Goal: Find specific page/section: Find specific page/section

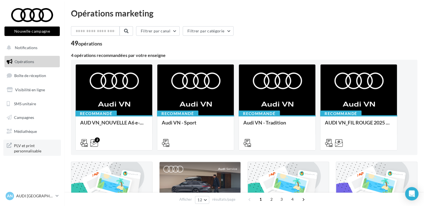
click at [26, 149] on span "PLV et print personnalisable" at bounding box center [36, 148] width 44 height 12
click at [85, 32] on input "text" at bounding box center [95, 30] width 49 height 9
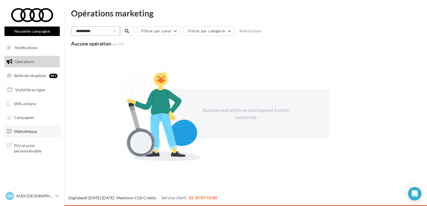
type input "**********"
click at [24, 132] on span "Médiathèque" at bounding box center [25, 131] width 23 height 5
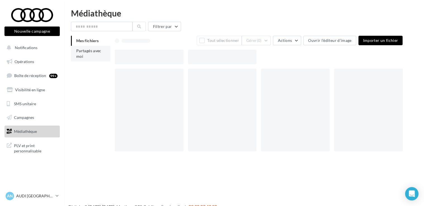
click at [79, 57] on span "Partagés avec moi" at bounding box center [88, 53] width 25 height 10
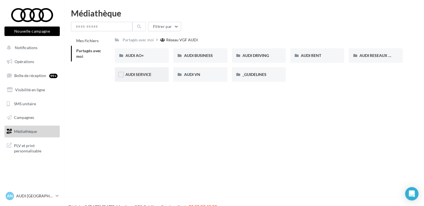
click at [136, 77] on div "AUDI SERVICE" at bounding box center [141, 75] width 33 height 6
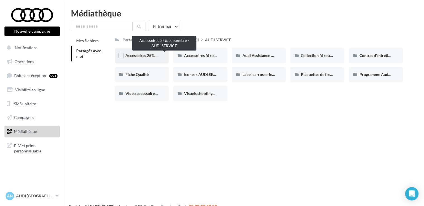
click at [141, 54] on span "Accessoires 25% septembre - AUDI SERVICE" at bounding box center [163, 55] width 77 height 5
